Goal: Information Seeking & Learning: Find specific page/section

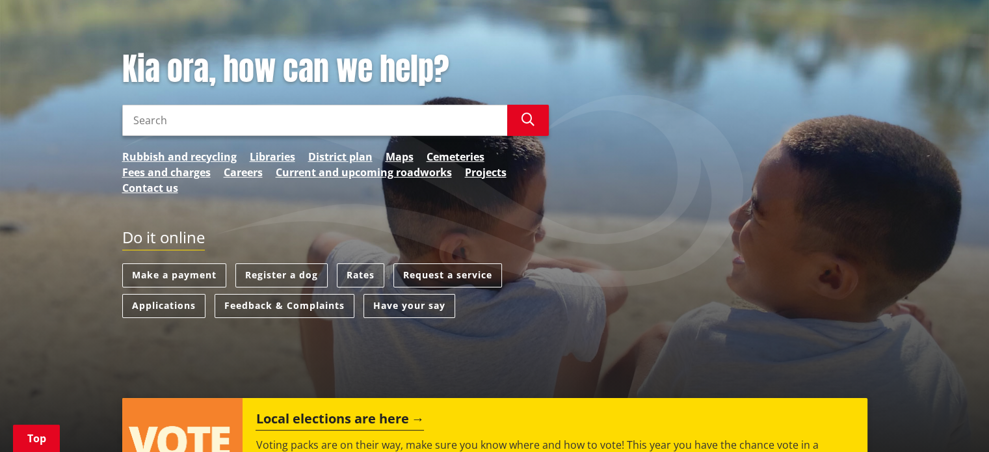
scroll to position [130, 0]
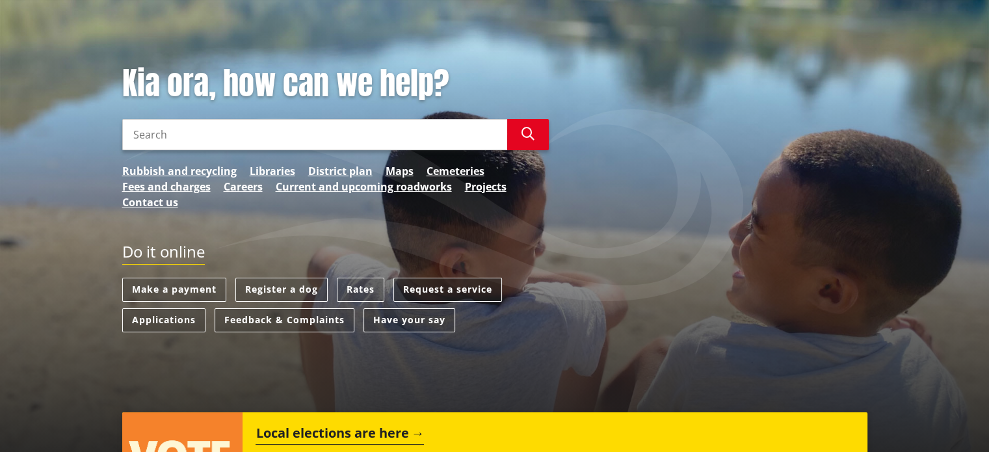
click at [470, 280] on link "Request a service" at bounding box center [448, 290] width 109 height 24
click at [366, 288] on link "Rates" at bounding box center [360, 290] width 47 height 24
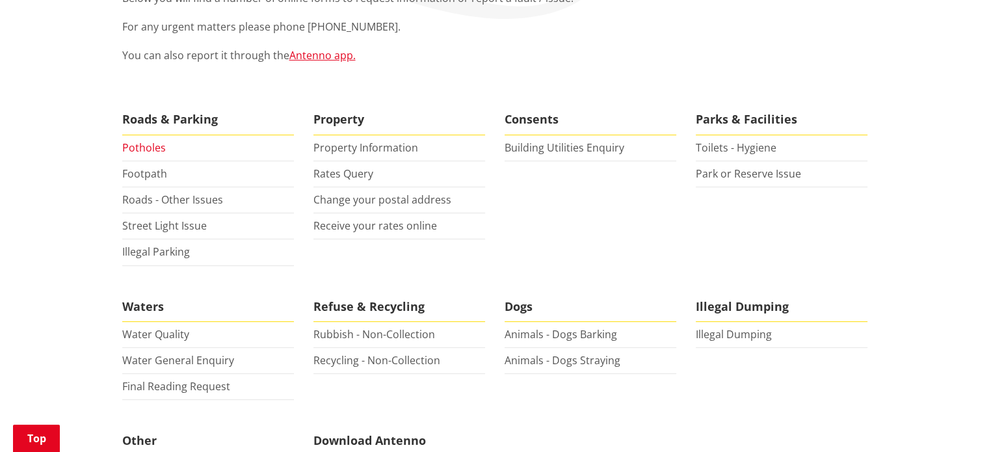
scroll to position [260, 0]
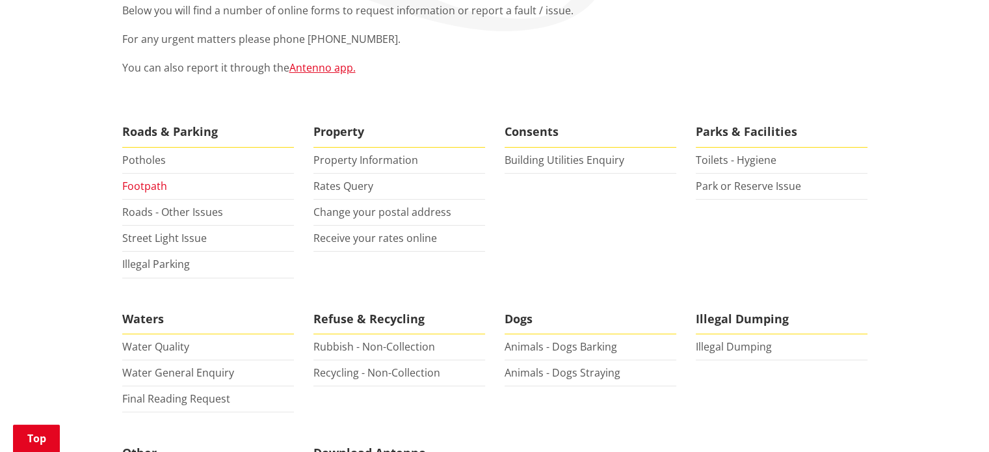
click at [149, 191] on link "Footpath" at bounding box center [144, 186] width 45 height 14
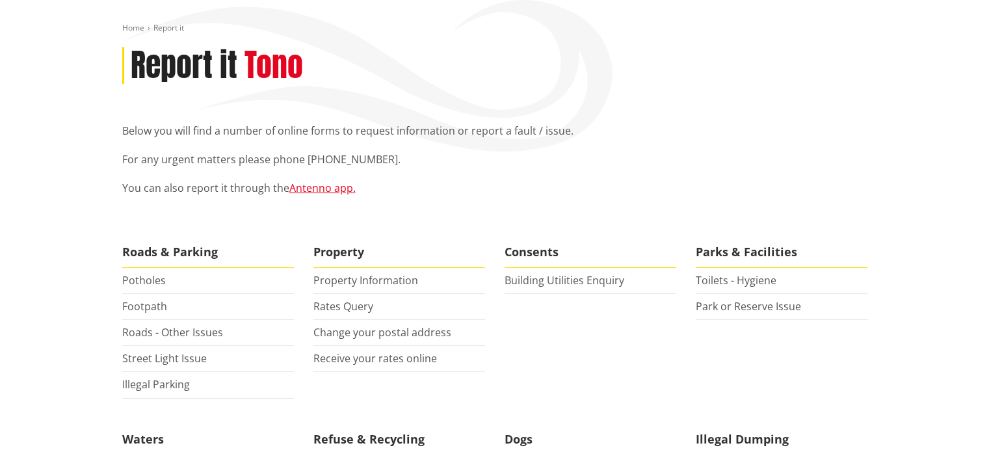
scroll to position [65, 0]
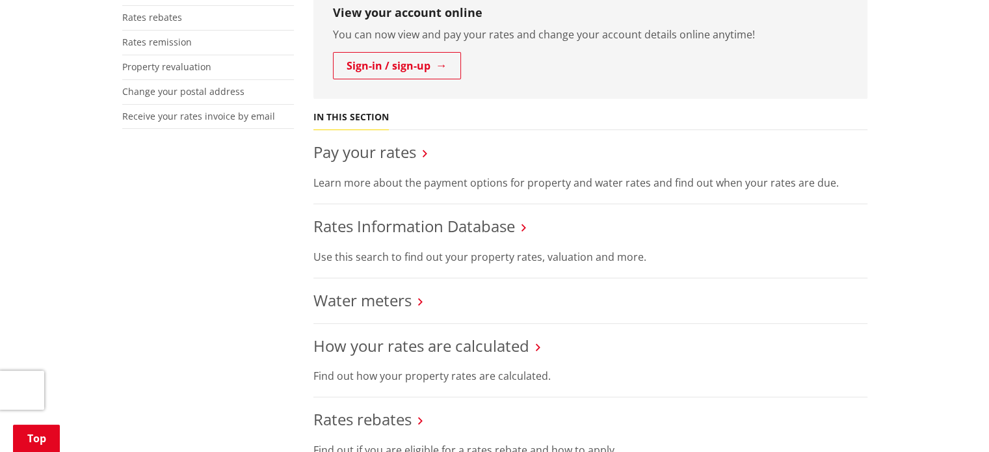
scroll to position [455, 0]
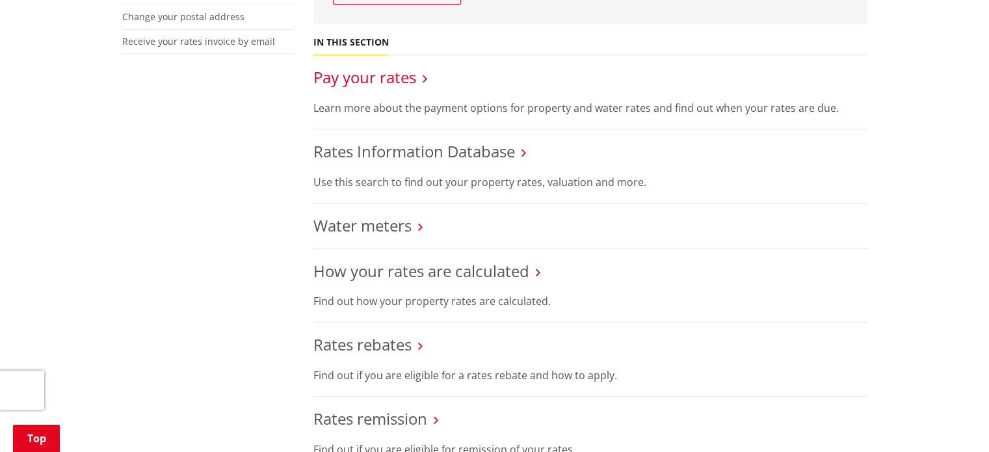
click at [366, 72] on link "Pay your rates" at bounding box center [365, 76] width 103 height 21
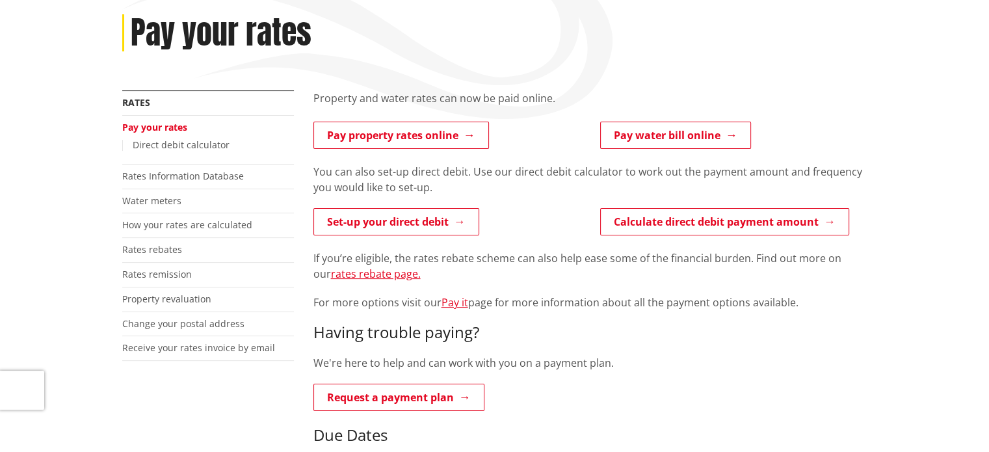
scroll to position [195, 0]
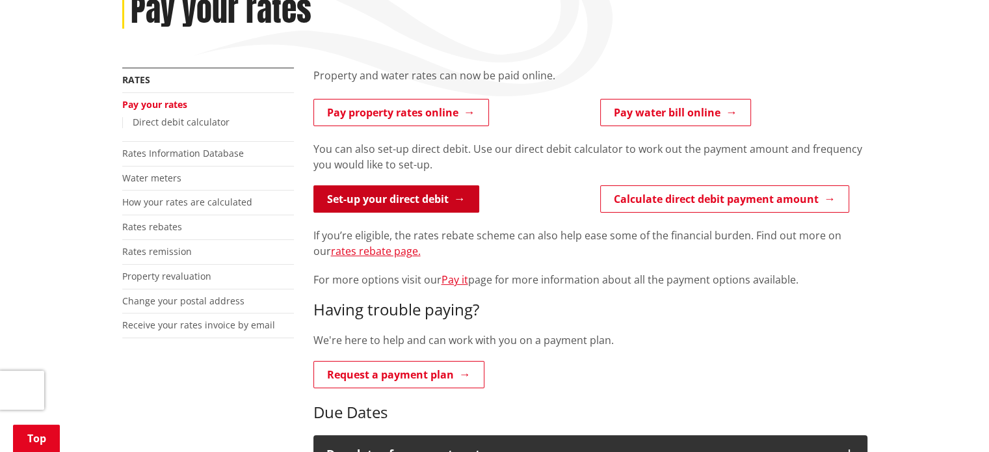
click at [464, 199] on link "Set-up your direct debit" at bounding box center [397, 198] width 166 height 27
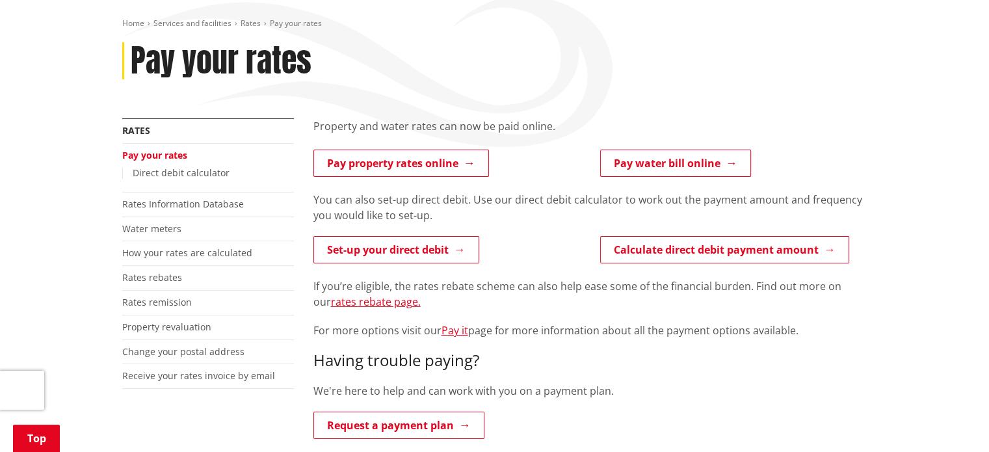
scroll to position [130, 0]
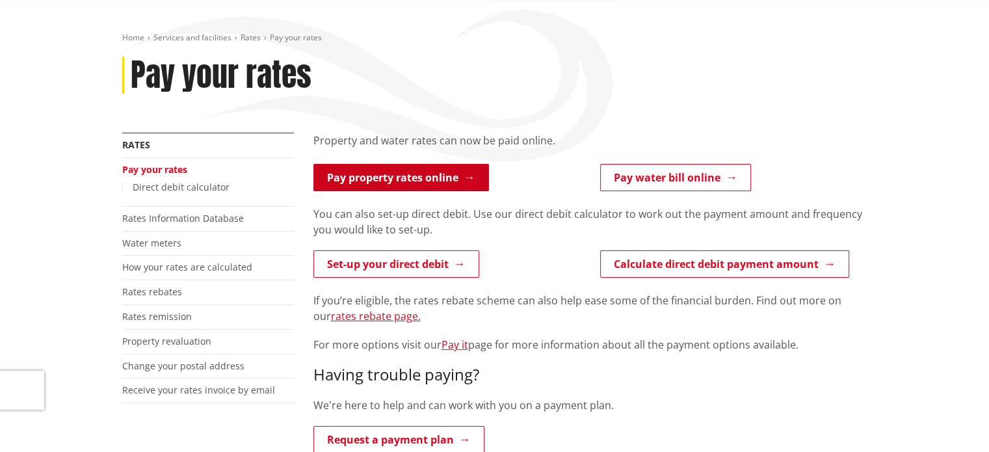
click at [486, 180] on link "Pay property rates online" at bounding box center [402, 177] width 176 height 27
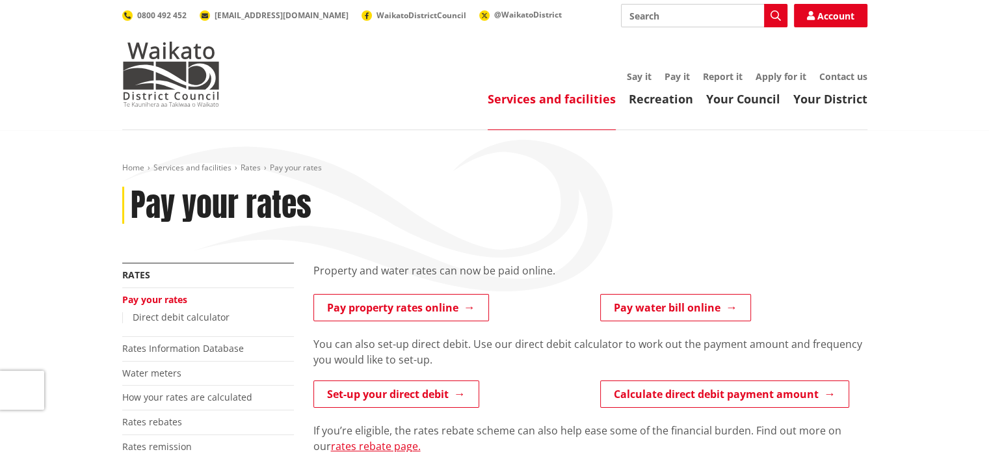
click at [691, 14] on input "Search" at bounding box center [704, 15] width 167 height 23
type input "rates rebate"
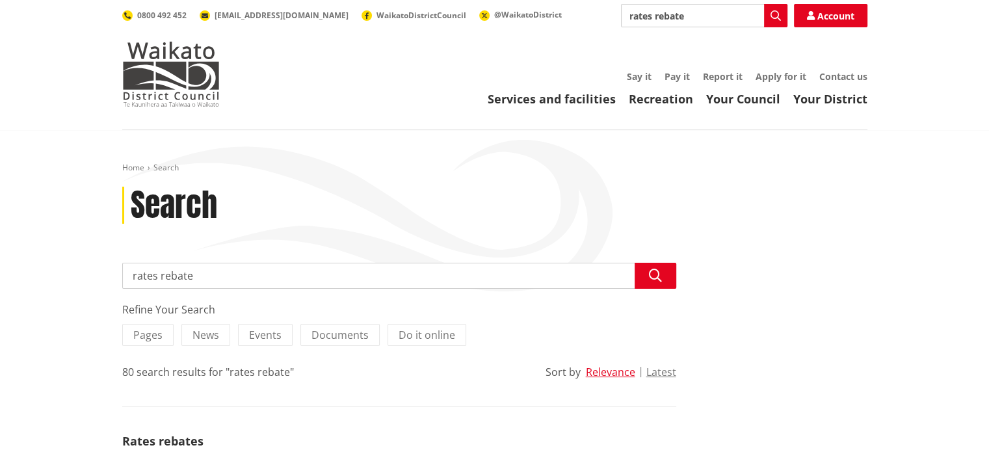
click at [689, 9] on input "rates rebate" at bounding box center [704, 15] width 167 height 23
drag, startPoint x: 696, startPoint y: 20, endPoint x: 648, endPoint y: 22, distance: 48.2
click at [665, 27] on input "rates rebate" at bounding box center [704, 15] width 167 height 23
click at [656, 41] on div "Rates remission" at bounding box center [704, 39] width 165 height 23
type input "Rates remission"
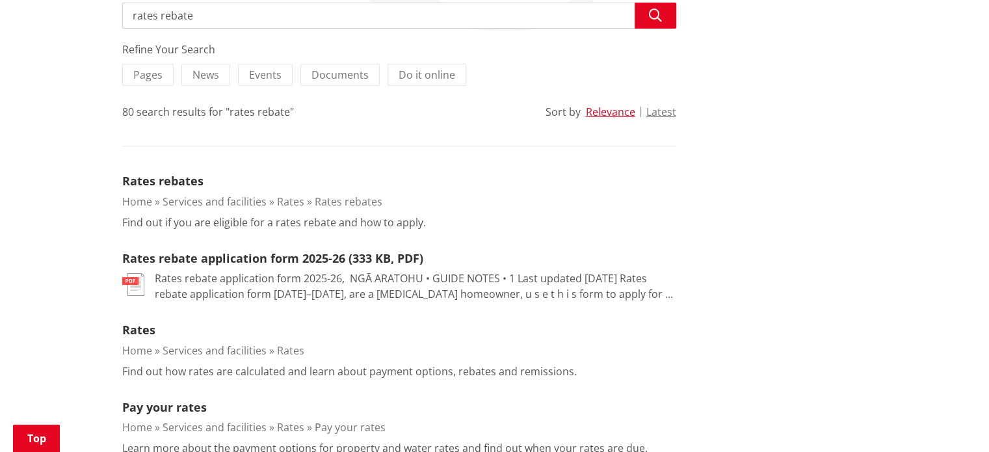
scroll to position [333, 0]
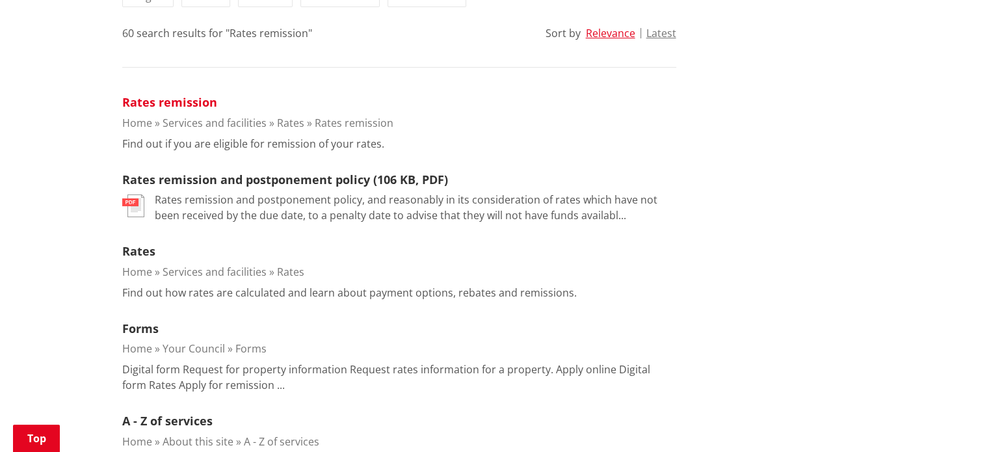
scroll to position [325, 0]
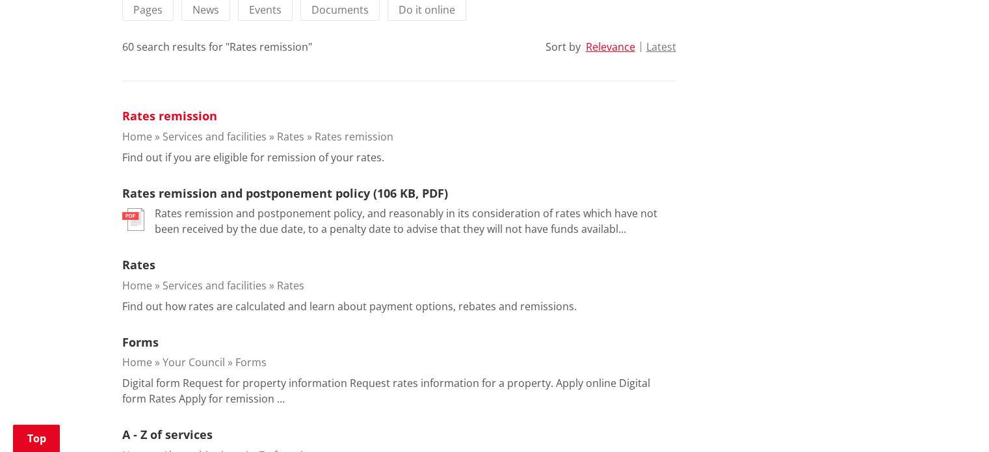
click at [172, 116] on link "Rates remission" at bounding box center [169, 116] width 95 height 16
